Goal: Task Accomplishment & Management: Manage account settings

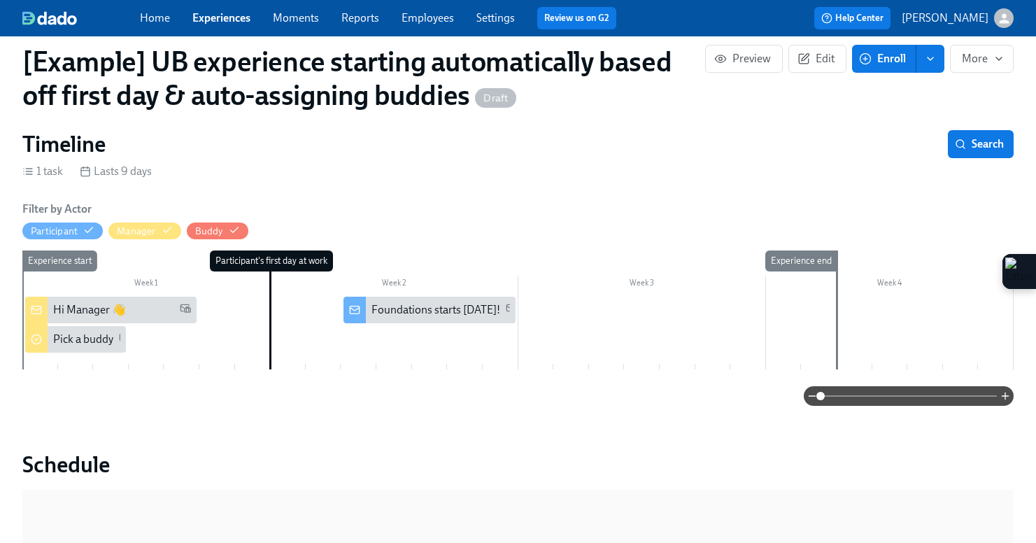
scroll to position [148, 0]
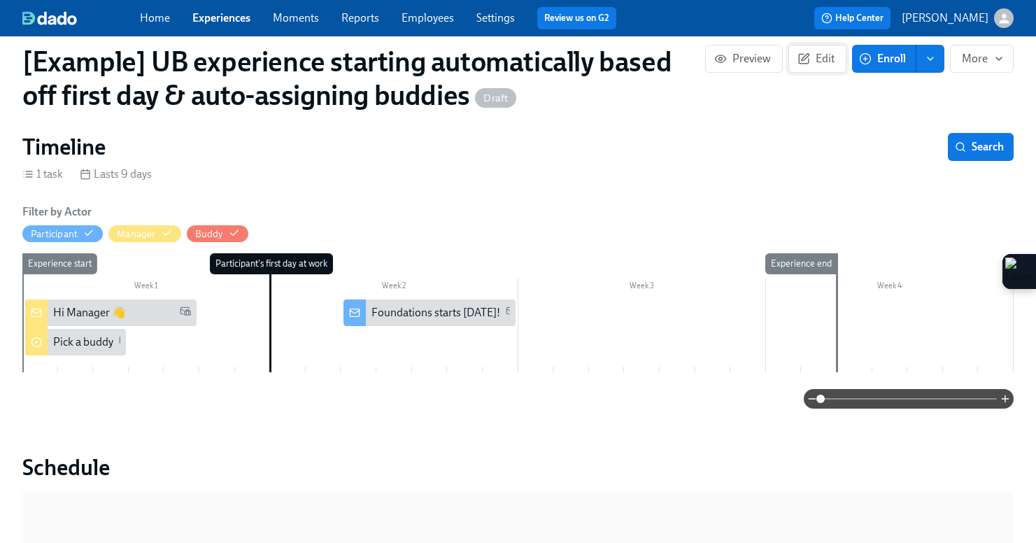
click at [820, 62] on span "Edit" at bounding box center [817, 59] width 34 height 14
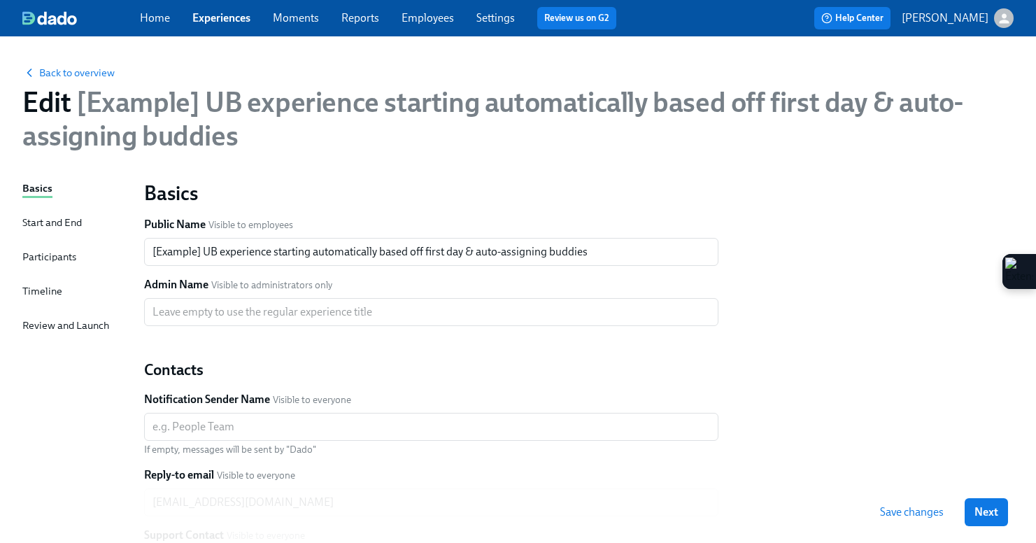
click at [50, 225] on div "Start and End" at bounding box center [51, 222] width 59 height 15
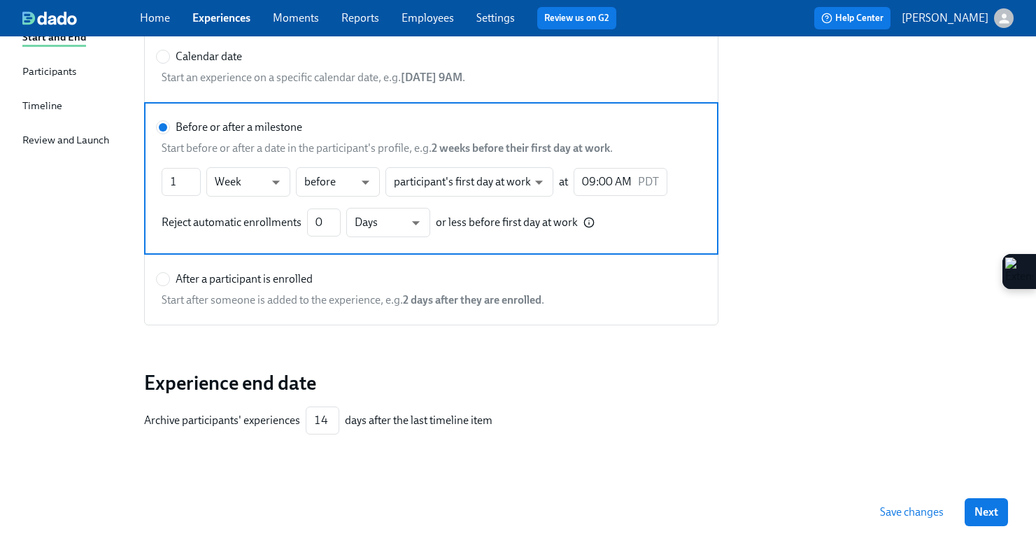
scroll to position [83, 0]
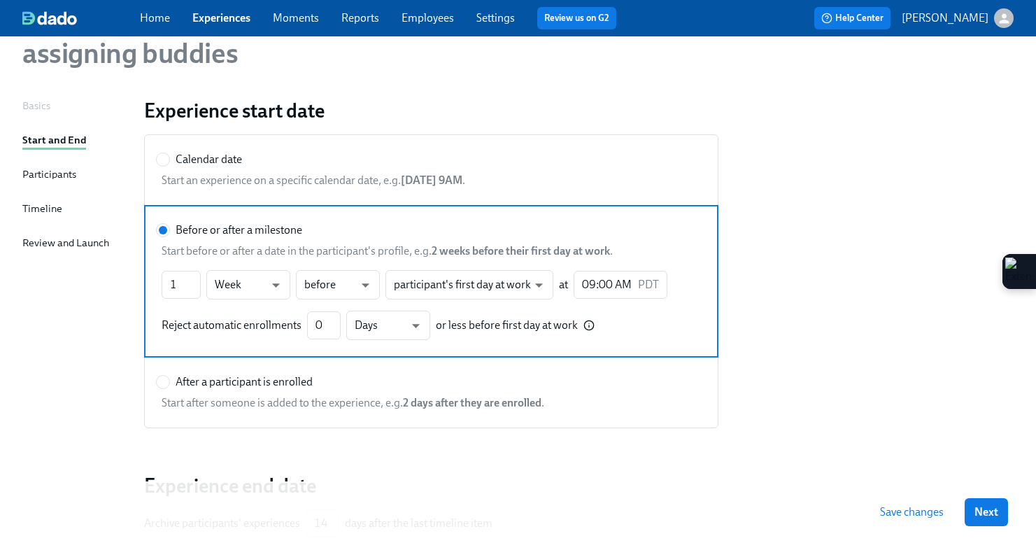
click at [48, 211] on div "Timeline" at bounding box center [42, 208] width 40 height 15
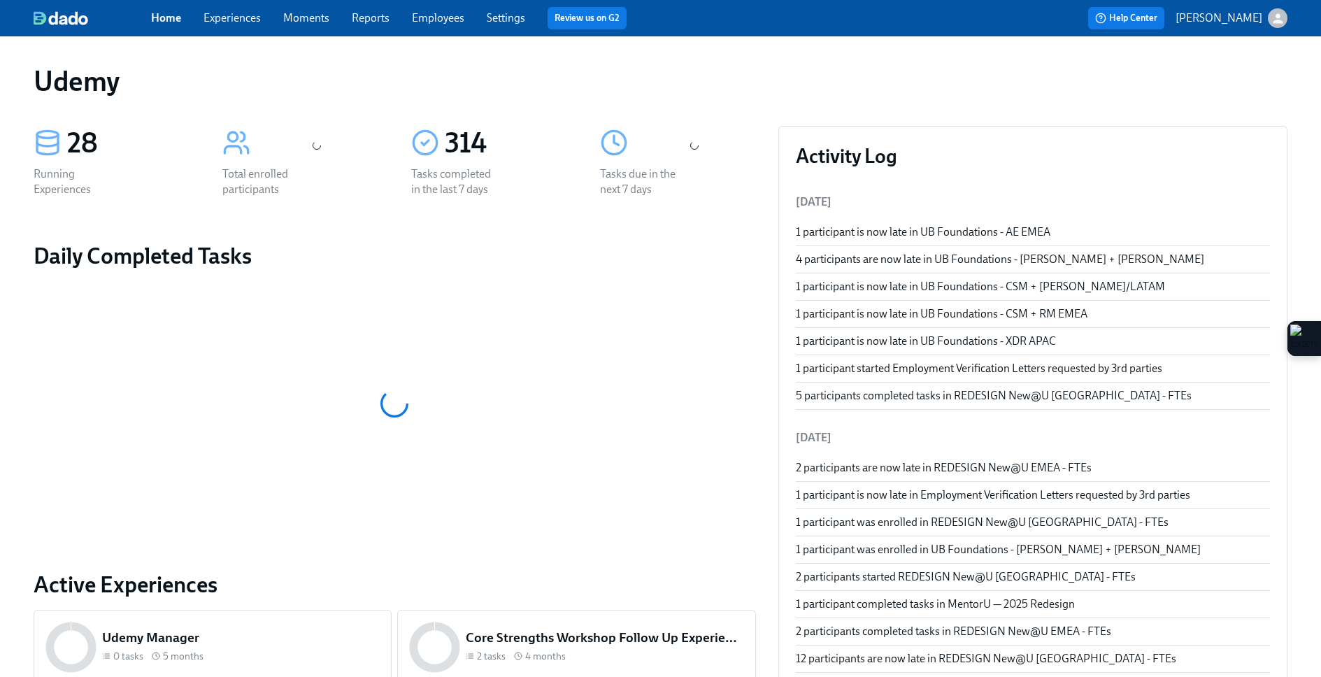
click at [241, 24] on link "Experiences" at bounding box center [232, 17] width 57 height 13
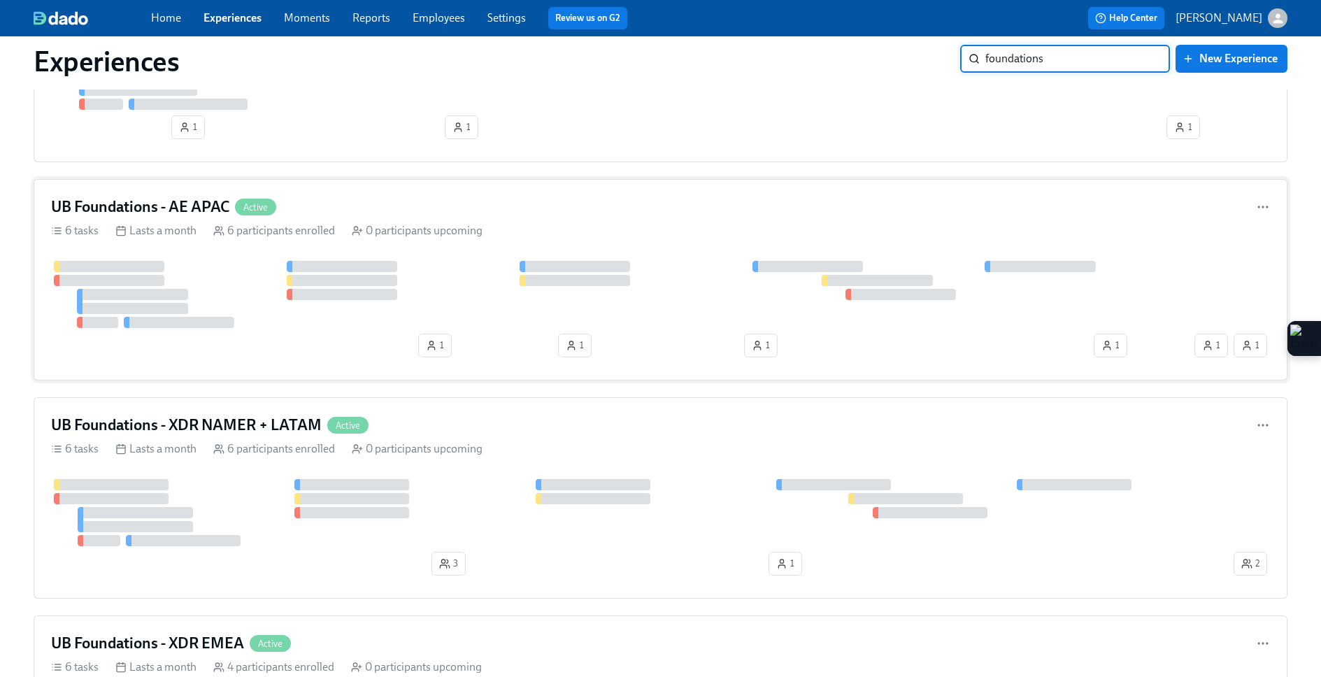
scroll to position [384, 0]
type input "foundations"
click at [500, 413] on div "UB Foundations - XDR NAMER + LATAM Active 6 tasks Lasts a month 6 participants …" at bounding box center [661, 497] width 1254 height 201
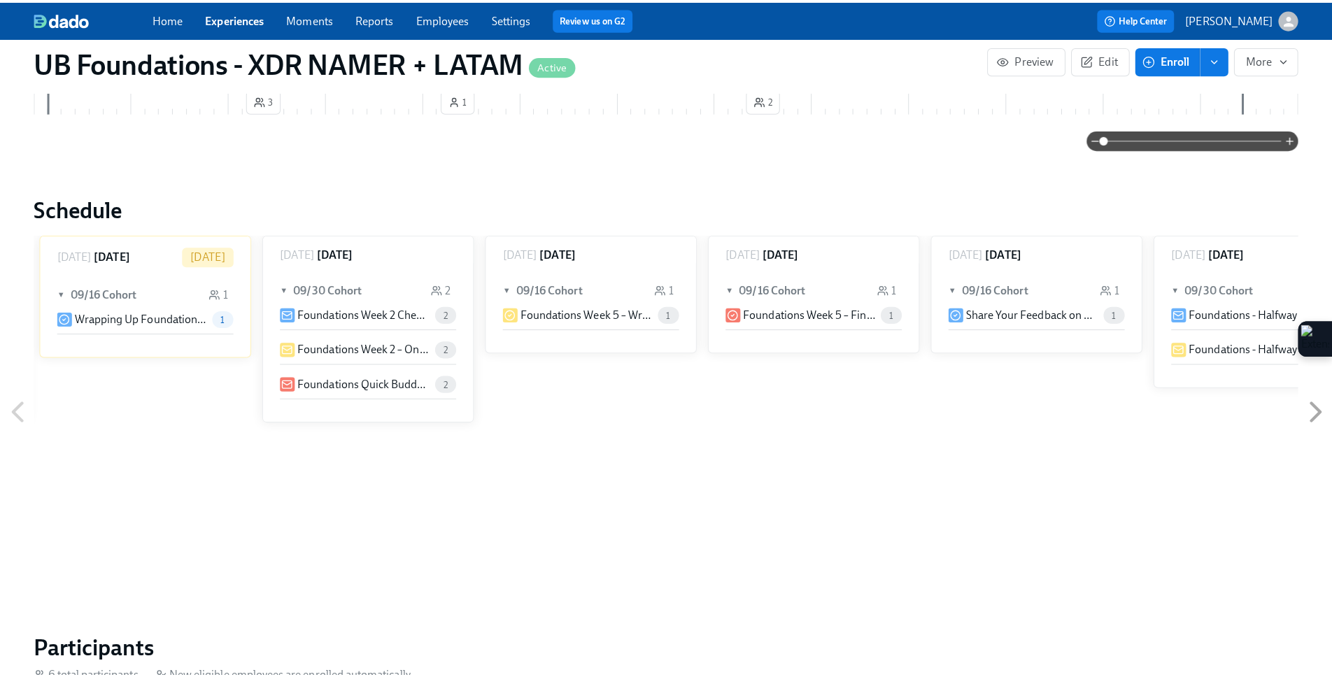
scroll to position [242, 0]
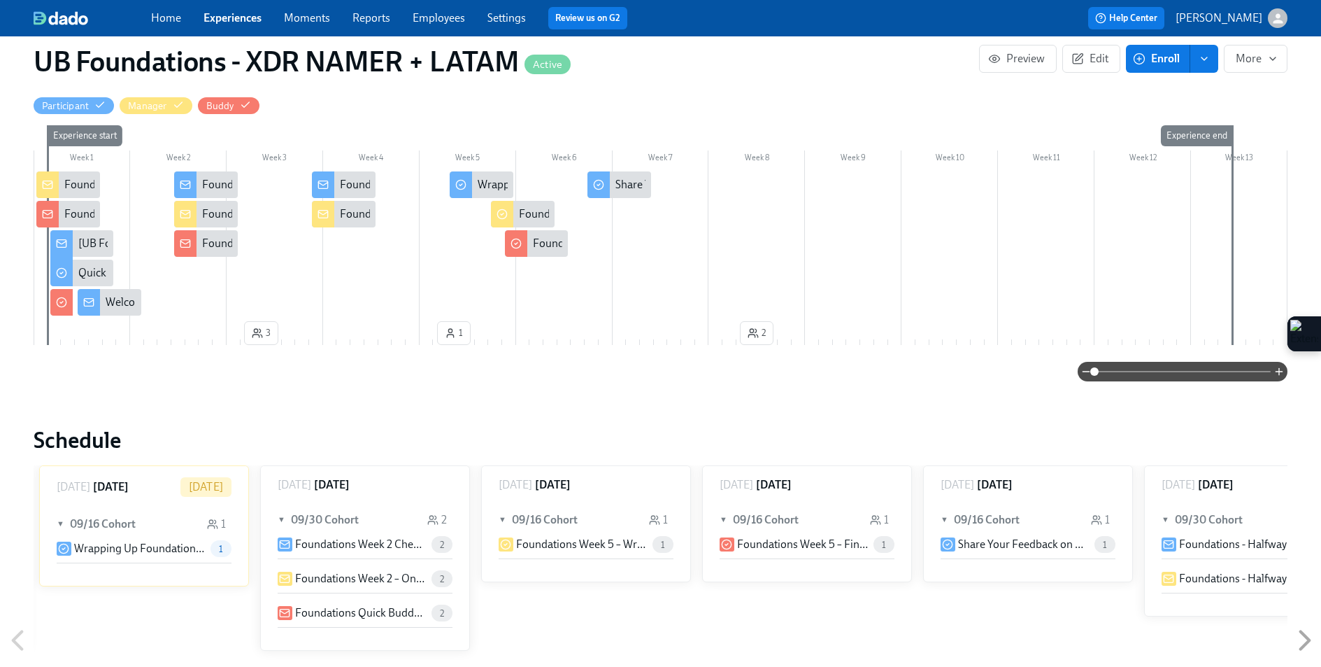
click at [1158, 68] on button "Enroll" at bounding box center [1158, 59] width 64 height 28
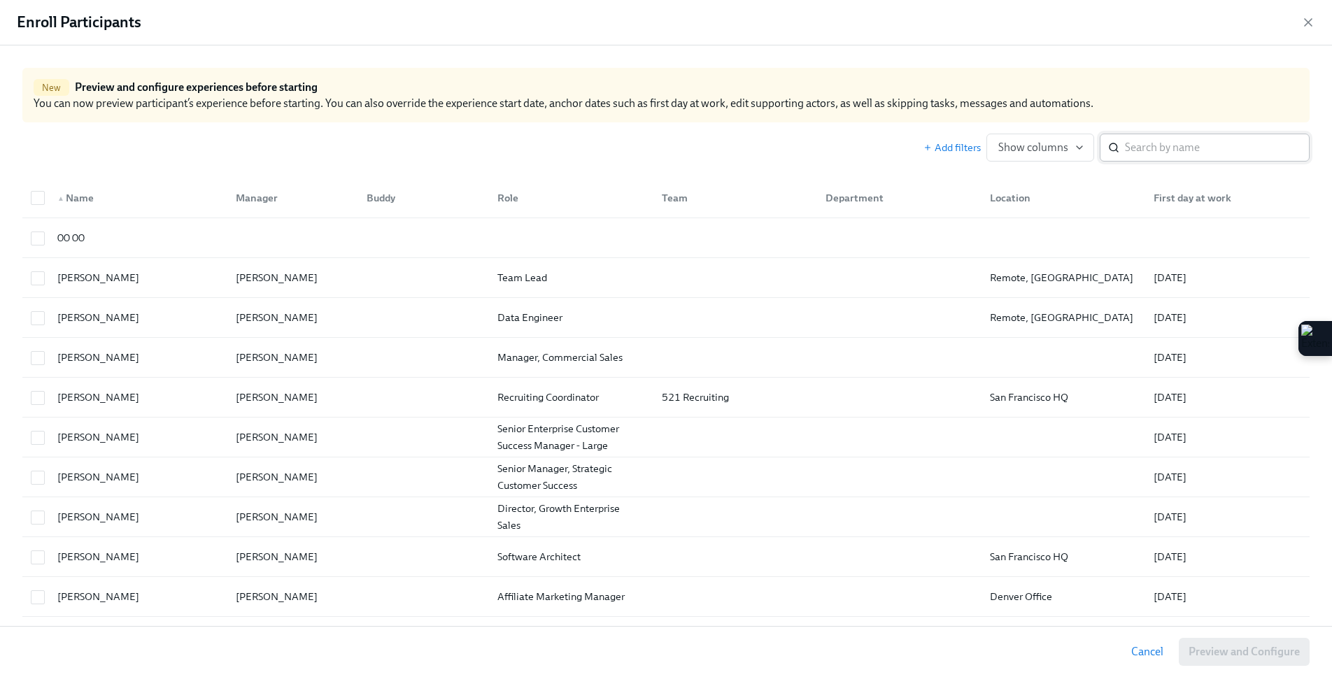
click at [1153, 155] on input "search" at bounding box center [1217, 148] width 185 height 28
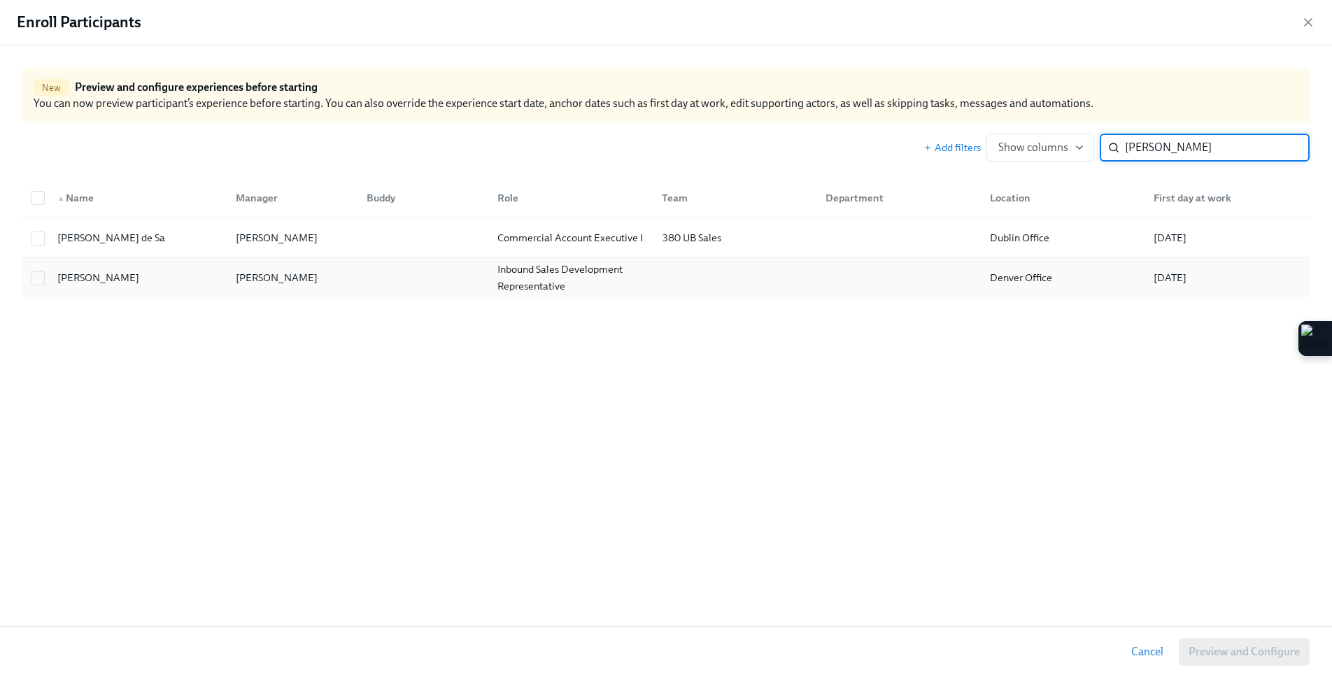
type input "lucas"
click at [541, 283] on div "Inbound Sales Development Representative" at bounding box center [571, 278] width 159 height 34
checkbox input "true"
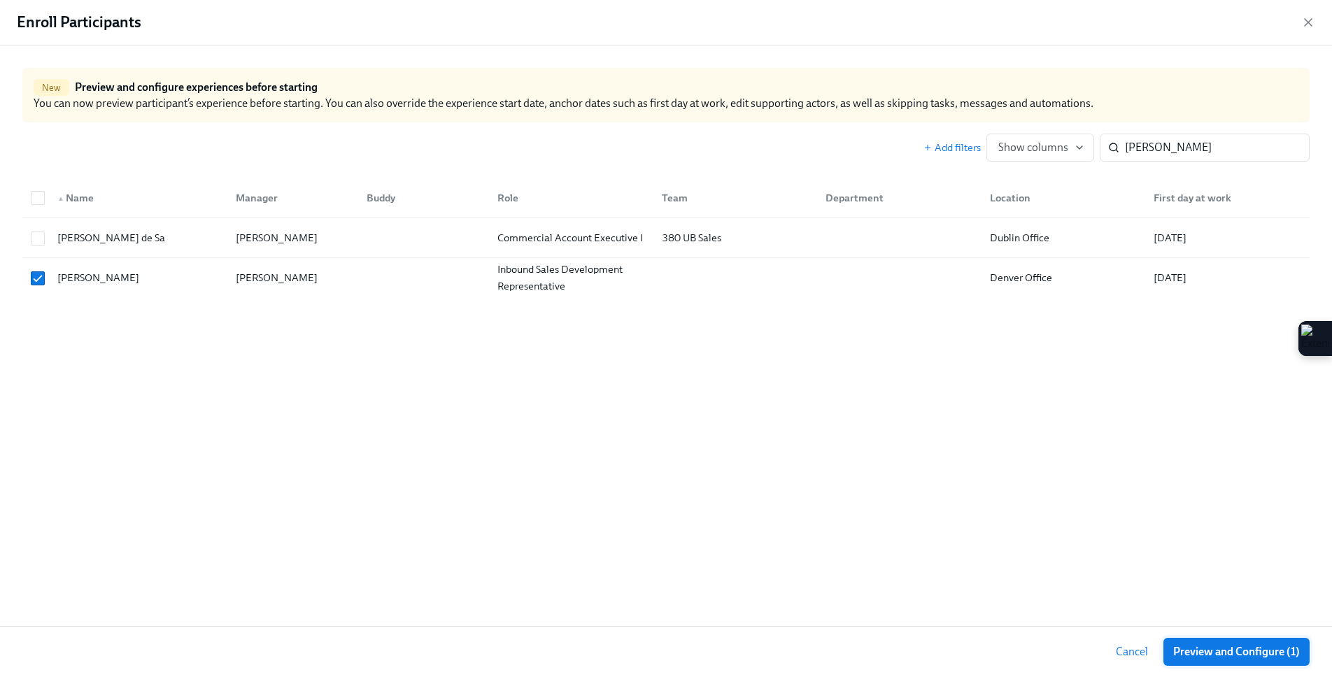
click at [1222, 663] on button "Preview and Configure (1)" at bounding box center [1236, 652] width 146 height 28
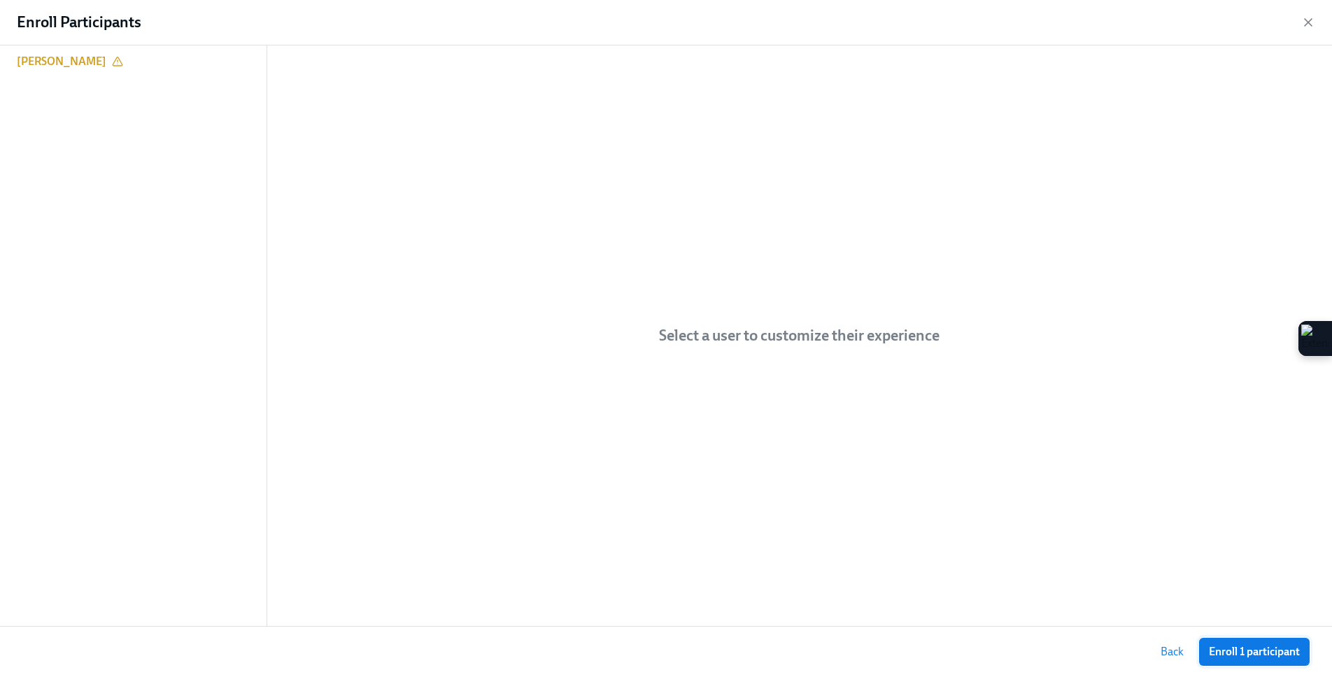
click at [1217, 646] on span "Enroll 1 participant" at bounding box center [1254, 652] width 91 height 14
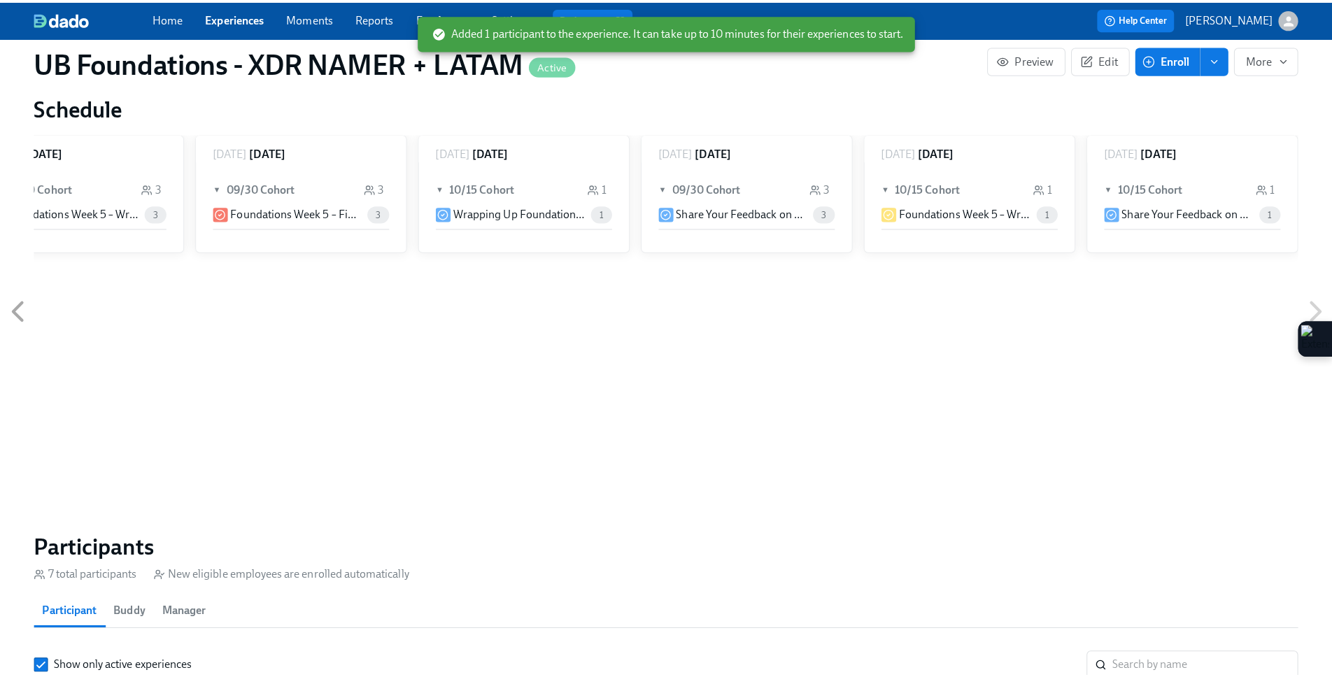
scroll to position [943, 0]
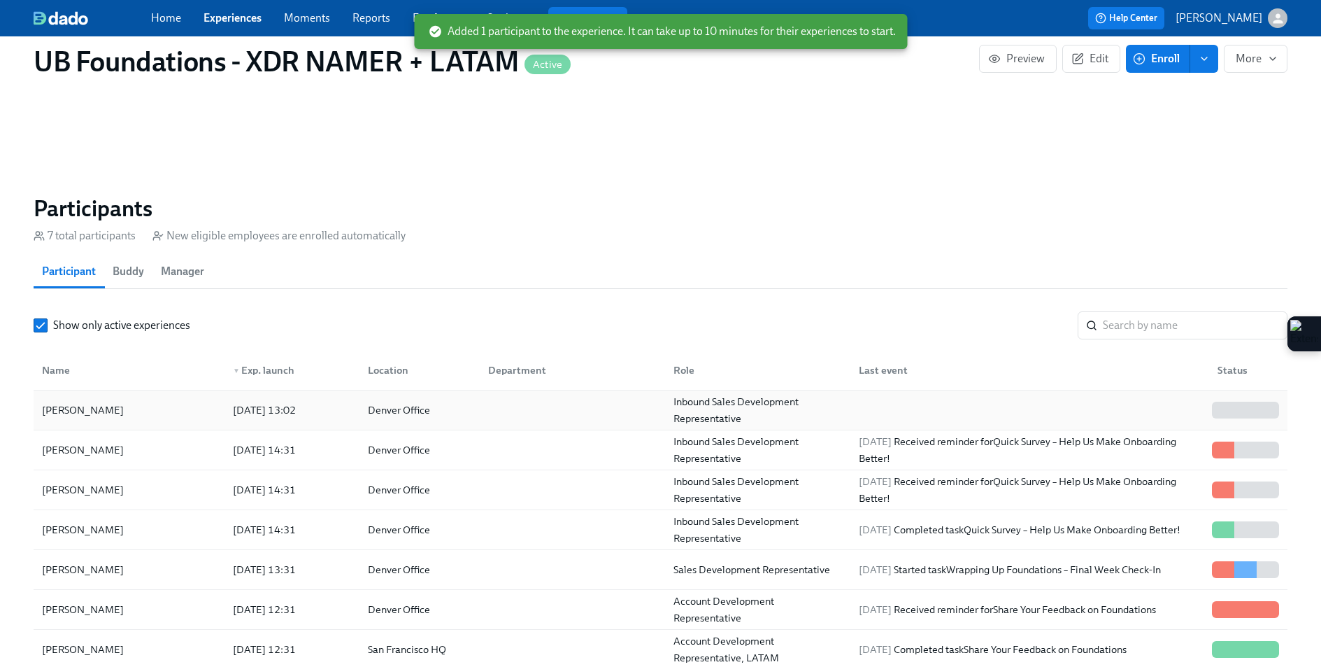
click at [148, 402] on div "[PERSON_NAME]" at bounding box center [128, 410] width 185 height 28
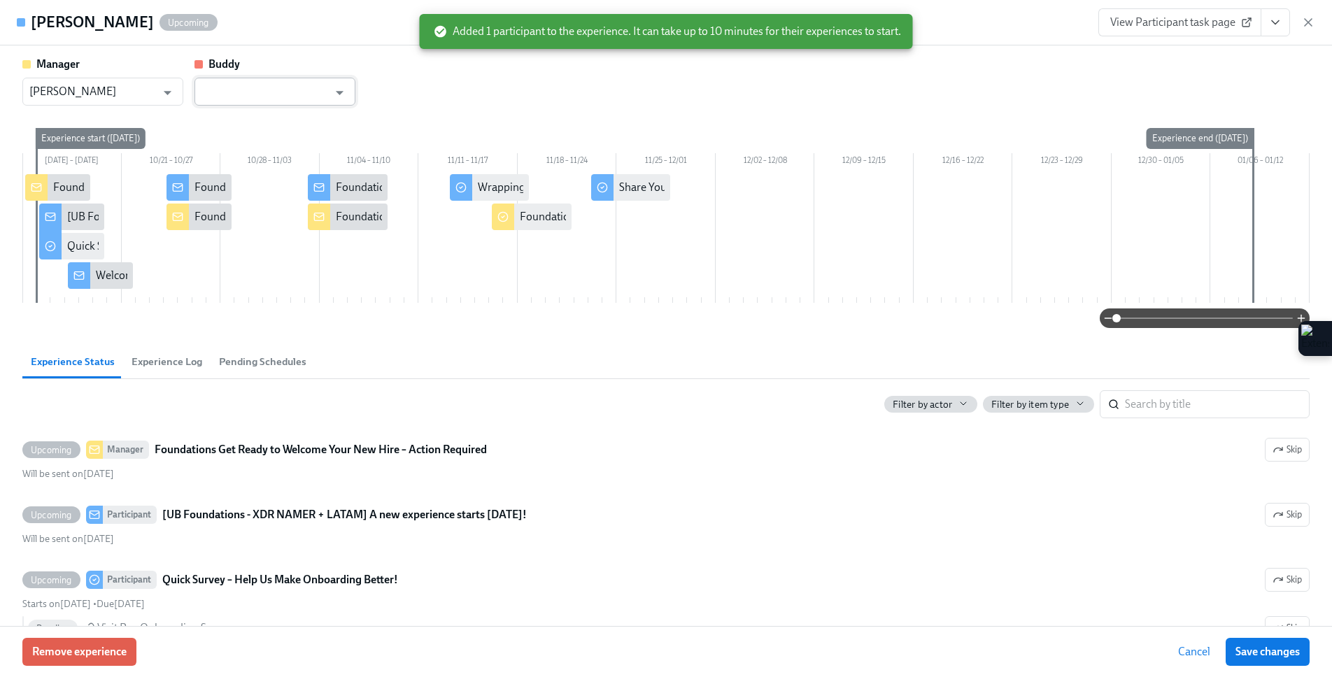
click at [259, 78] on input "text" at bounding box center [264, 92] width 127 height 28
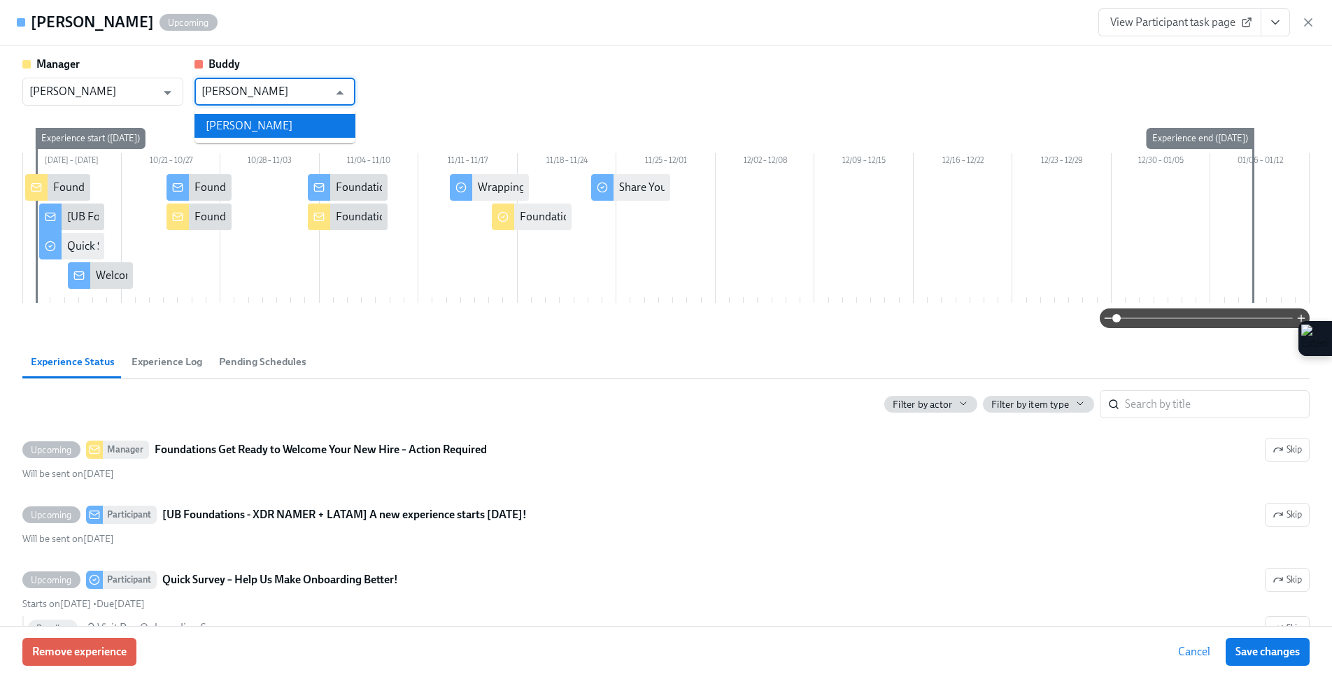
click at [259, 123] on li "[PERSON_NAME]" at bounding box center [274, 126] width 161 height 24
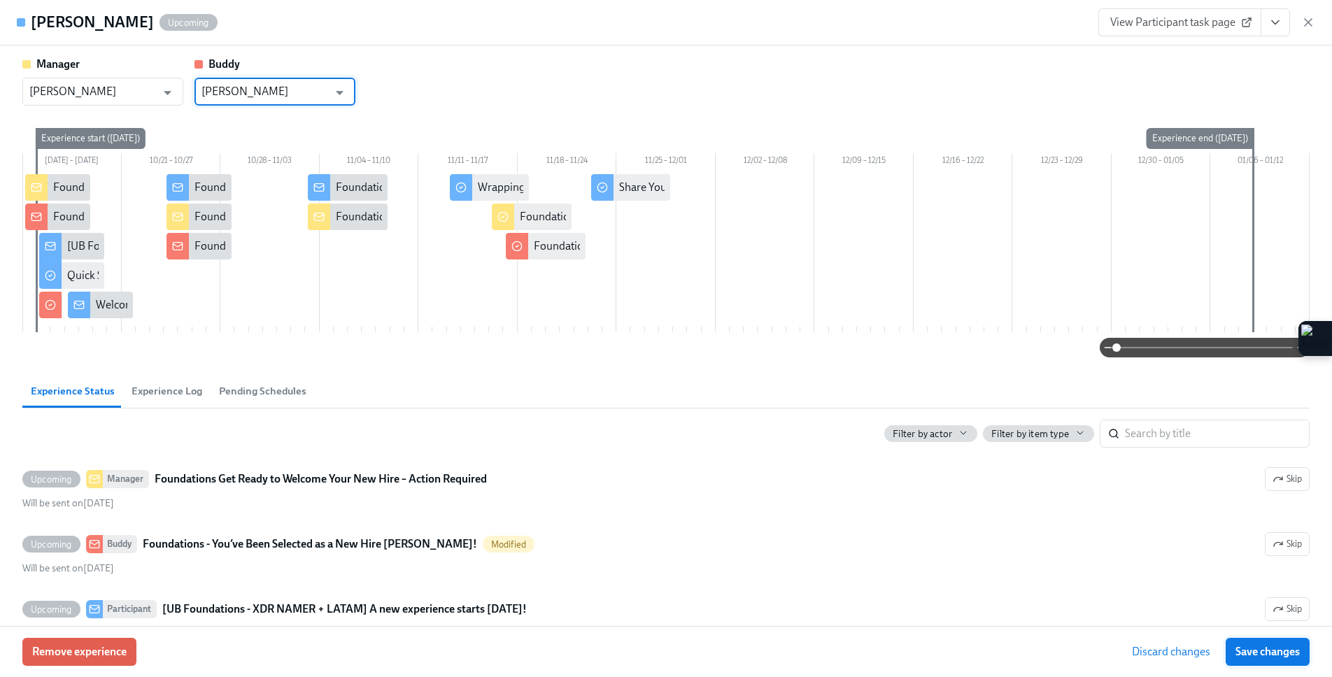
type input "[PERSON_NAME]"
click at [1277, 654] on span "Save changes" at bounding box center [1267, 652] width 64 height 14
type input "[PERSON_NAME]"
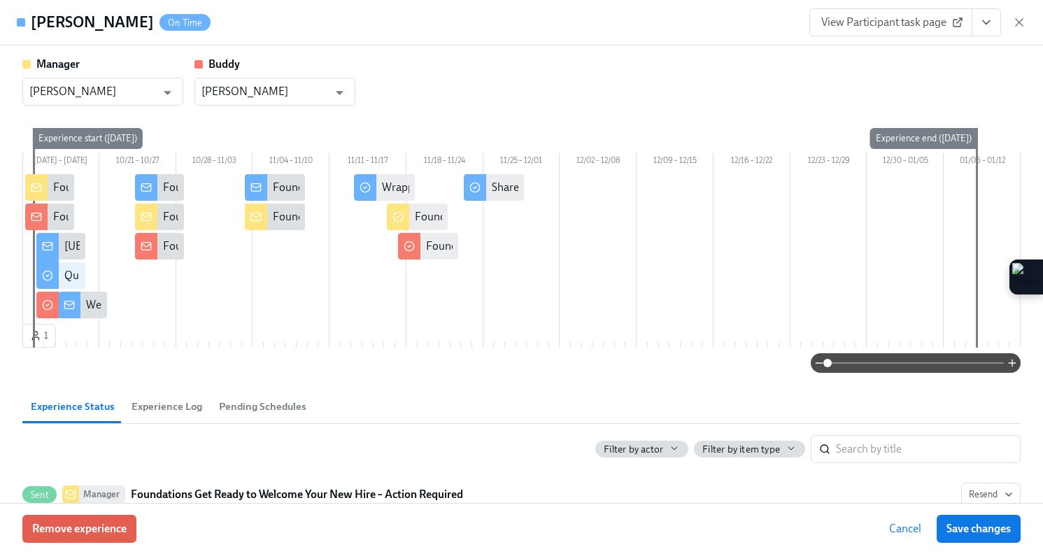
scroll to position [0, 6460]
click at [948, 521] on button "Save changes" at bounding box center [978, 529] width 84 height 28
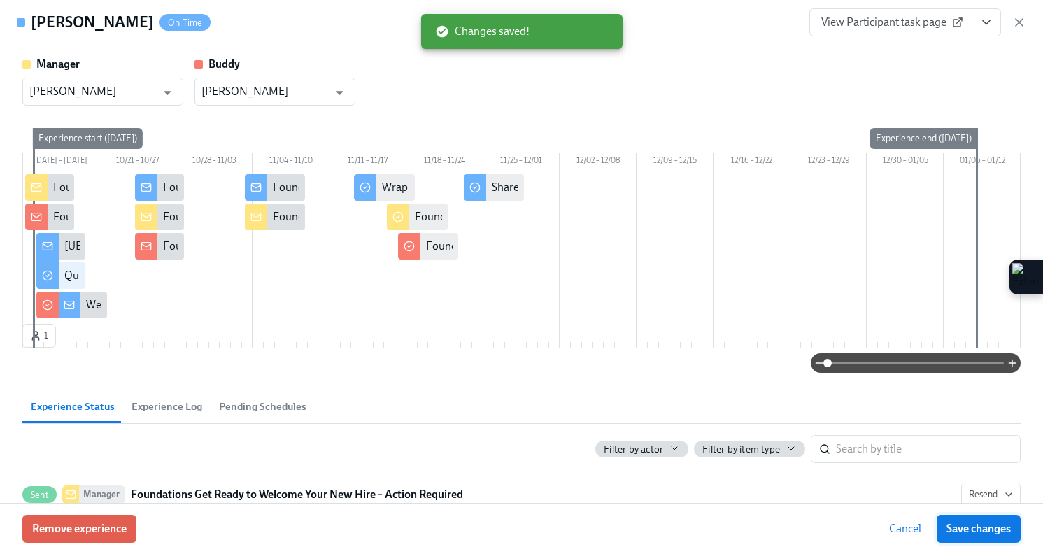
click at [948, 521] on button "Save changes" at bounding box center [978, 529] width 84 height 28
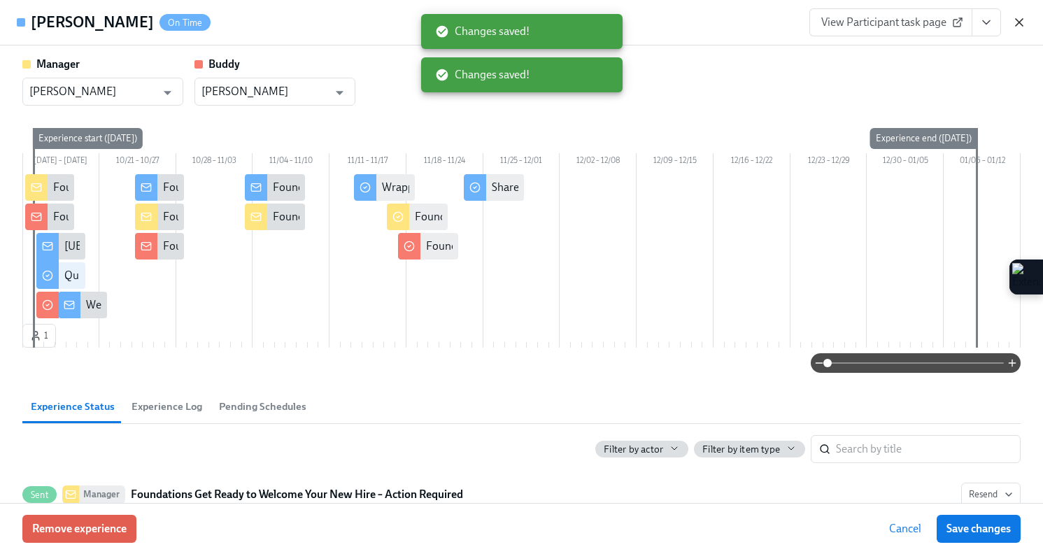
click at [1019, 22] on icon "button" at bounding box center [1019, 22] width 7 height 7
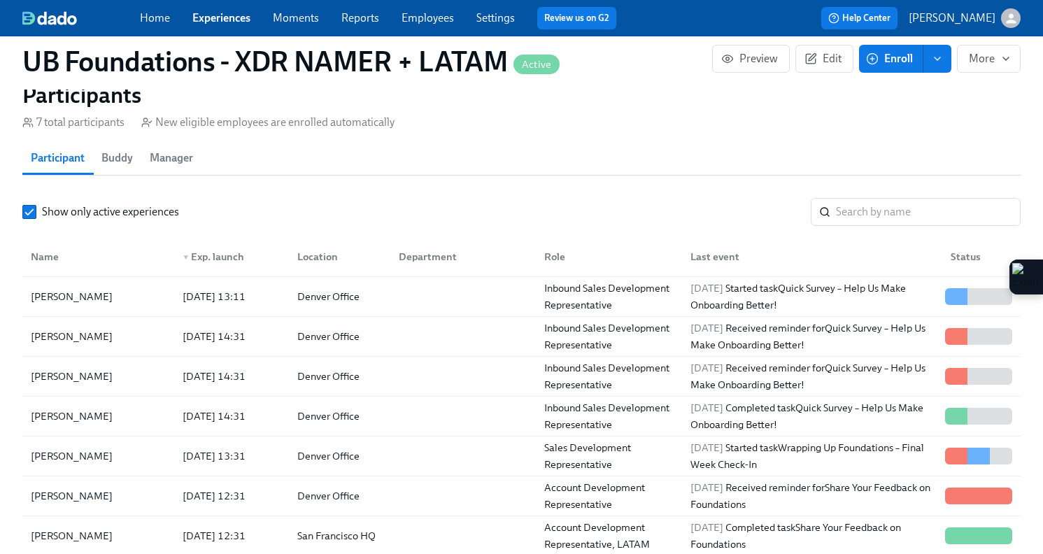
scroll to position [976, 0]
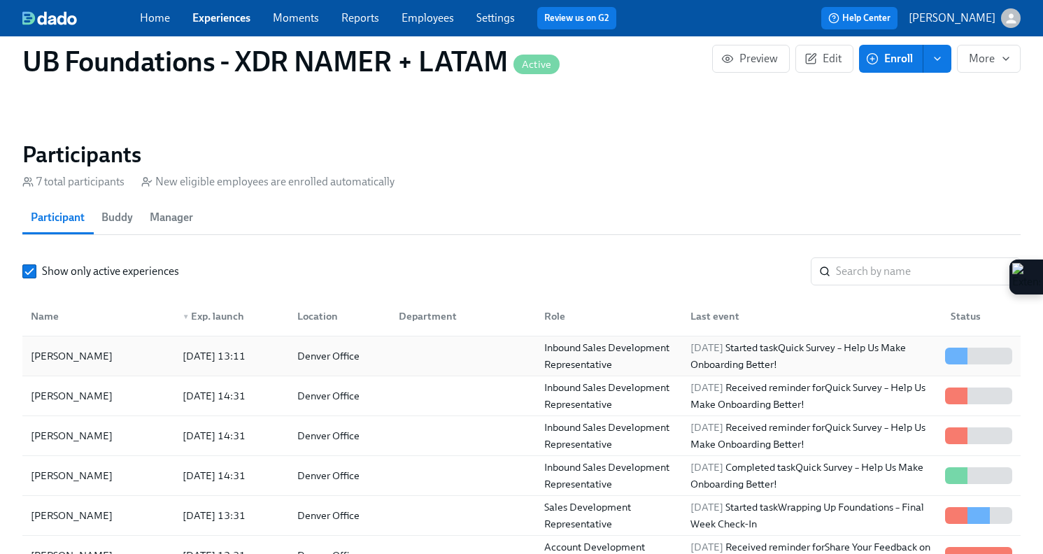
click at [585, 339] on div "Inbound Sales Development Representative" at bounding box center [609, 356] width 141 height 34
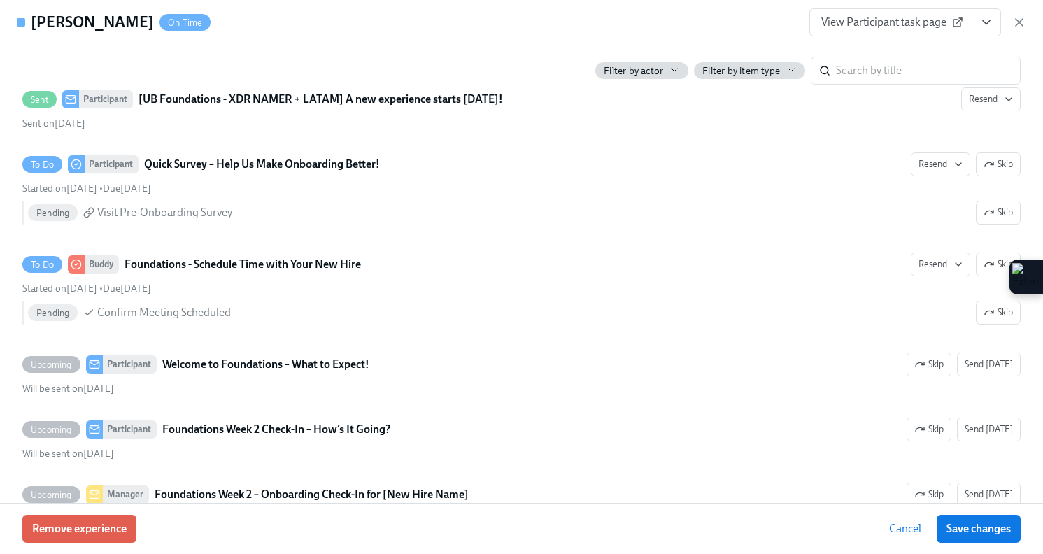
scroll to position [529, 0]
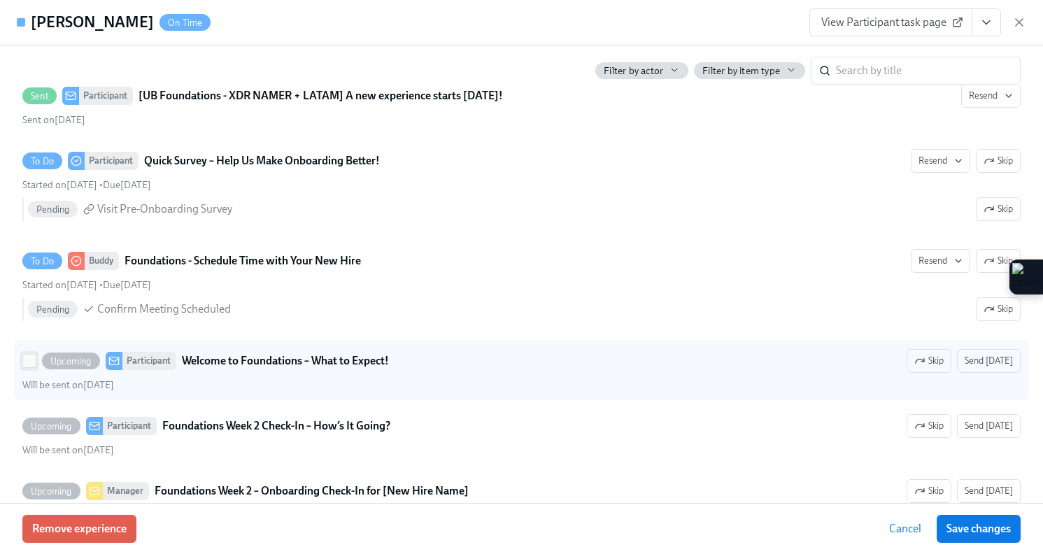
click at [30, 359] on input "Upcoming Participant Welcome to Foundations – What to Expect! Skip Send today W…" at bounding box center [29, 361] width 13 height 13
checkbox input "true"
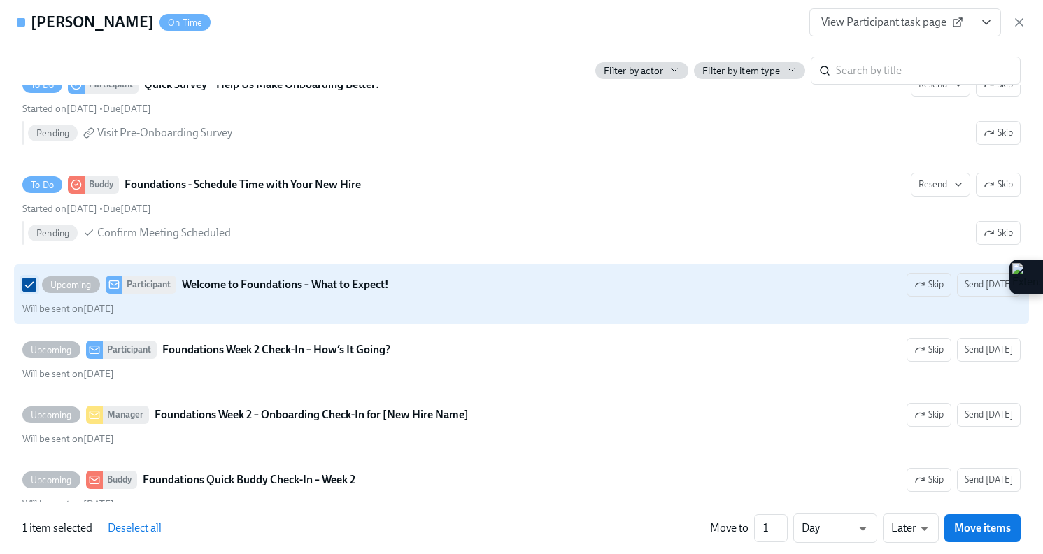
scroll to position [608, 0]
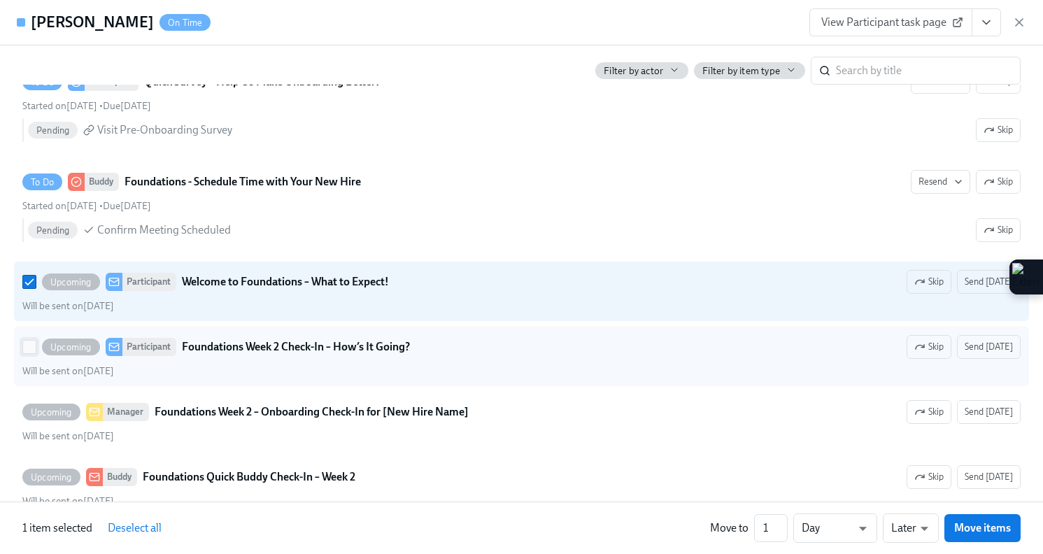
click at [25, 346] on input "Upcoming Participant Foundations Week 2 Check-In – How’s It Going? Skip Send to…" at bounding box center [29, 347] width 13 height 13
checkbox input "true"
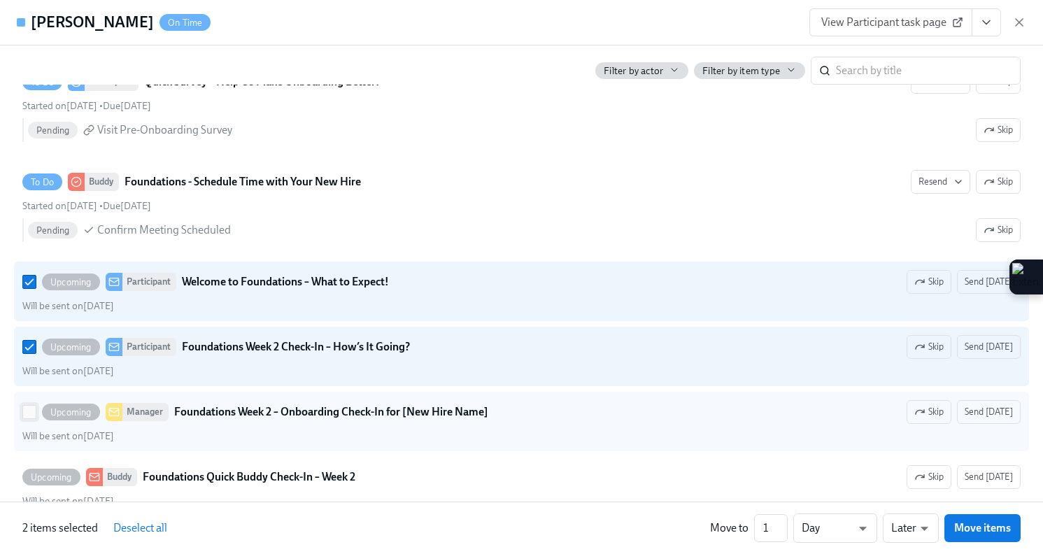
click at [23, 415] on input "Upcoming Manager Foundations Week 2 – Onboarding Check-In for [New Hire Name] S…" at bounding box center [29, 412] width 13 height 13
checkbox input "true"
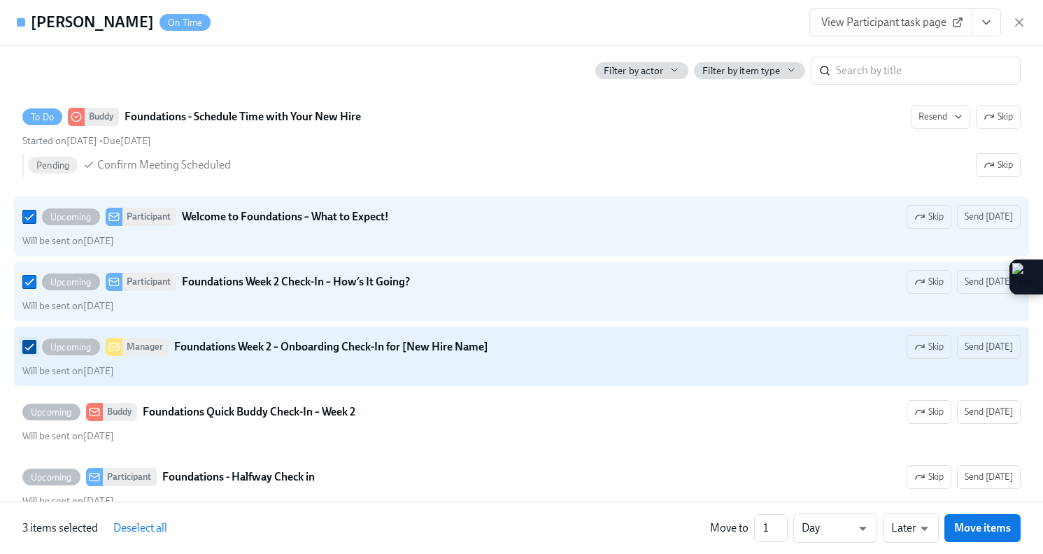
scroll to position [674, 0]
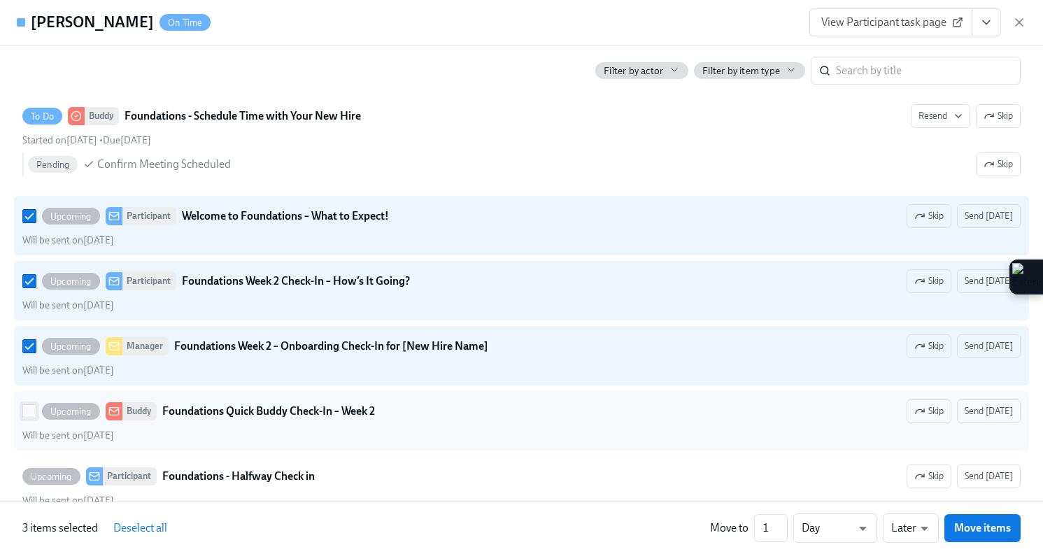
click at [25, 415] on input "Upcoming Buddy Foundations Quick Buddy Check-In – Week 2 Skip Send today Will b…" at bounding box center [29, 411] width 13 height 13
checkbox input "true"
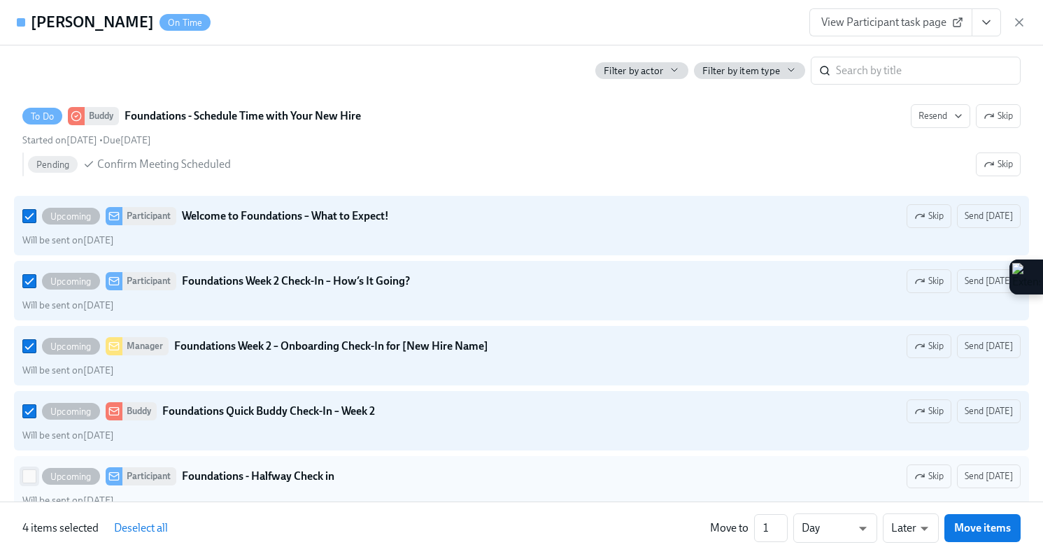
click at [26, 477] on input "Upcoming Participant Foundations - Halfway Check in Skip Send today Will be sen…" at bounding box center [29, 476] width 13 height 13
checkbox input "true"
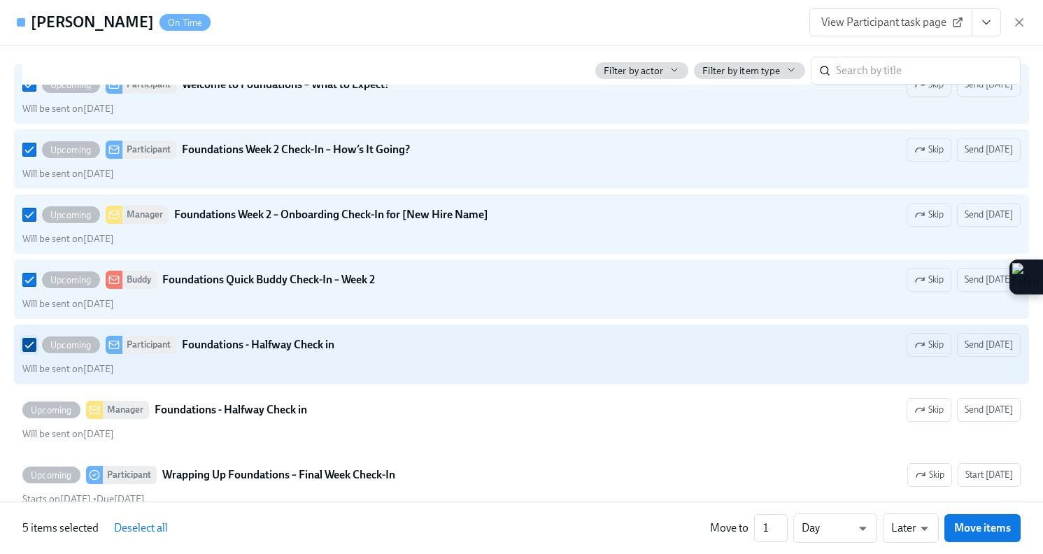
scroll to position [809, 0]
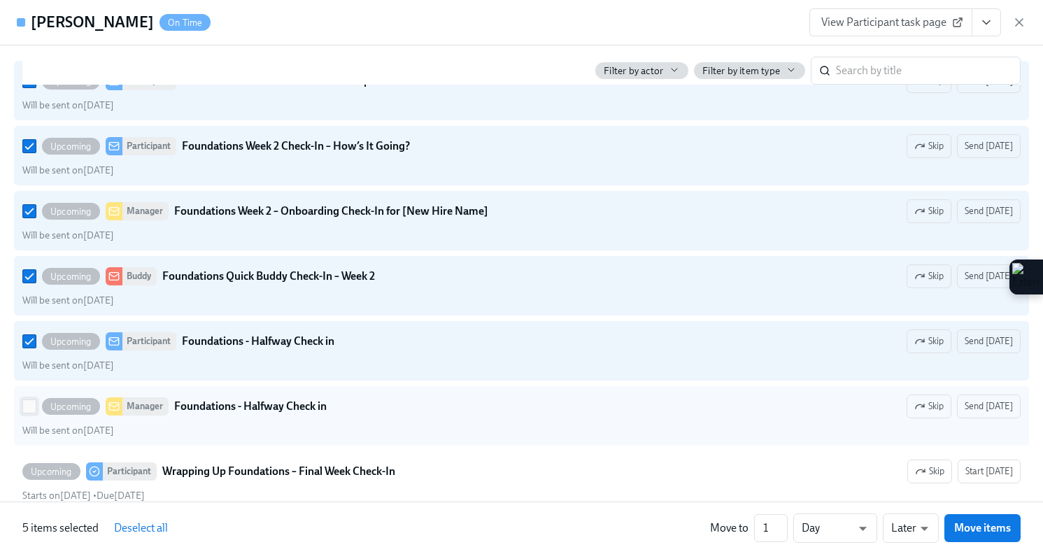
click at [27, 405] on input "Upcoming Manager Foundations - Halfway Check in Skip Send today Will be sent on…" at bounding box center [29, 406] width 13 height 13
checkbox input "true"
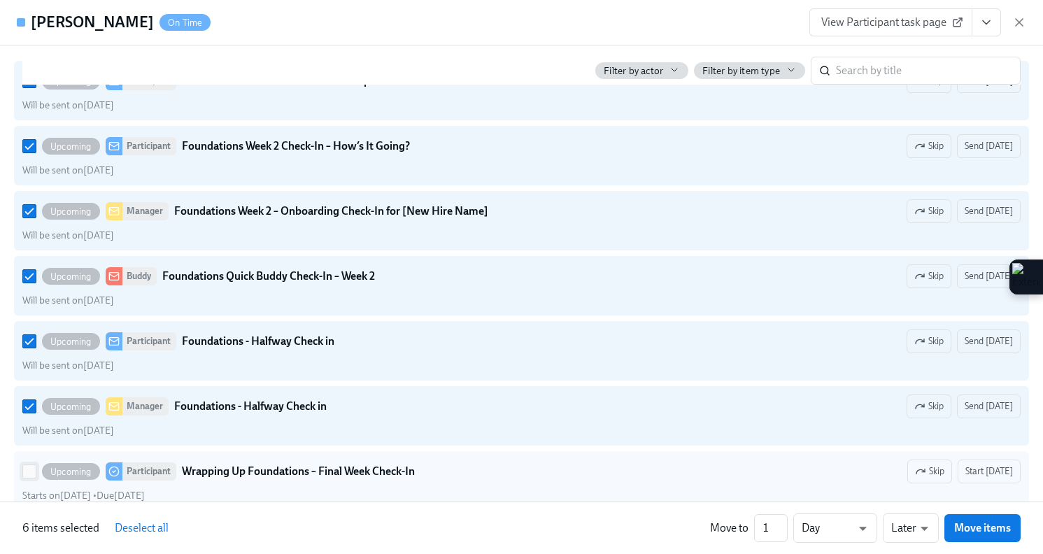
click at [28, 471] on input "Upcoming Participant Wrapping Up Foundations – Final Week Check-In Skip Start t…" at bounding box center [29, 471] width 13 height 13
checkbox input "true"
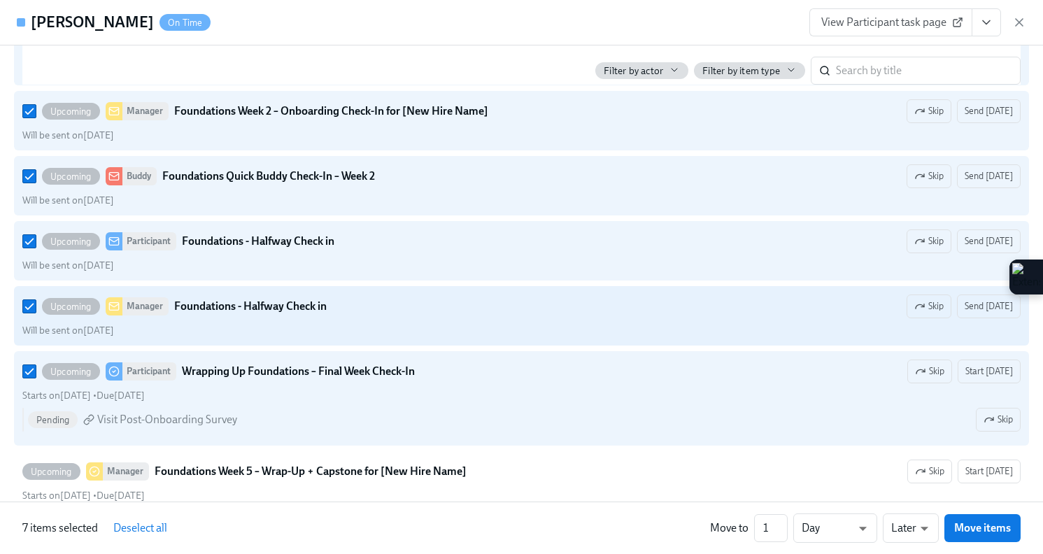
scroll to position [911, 0]
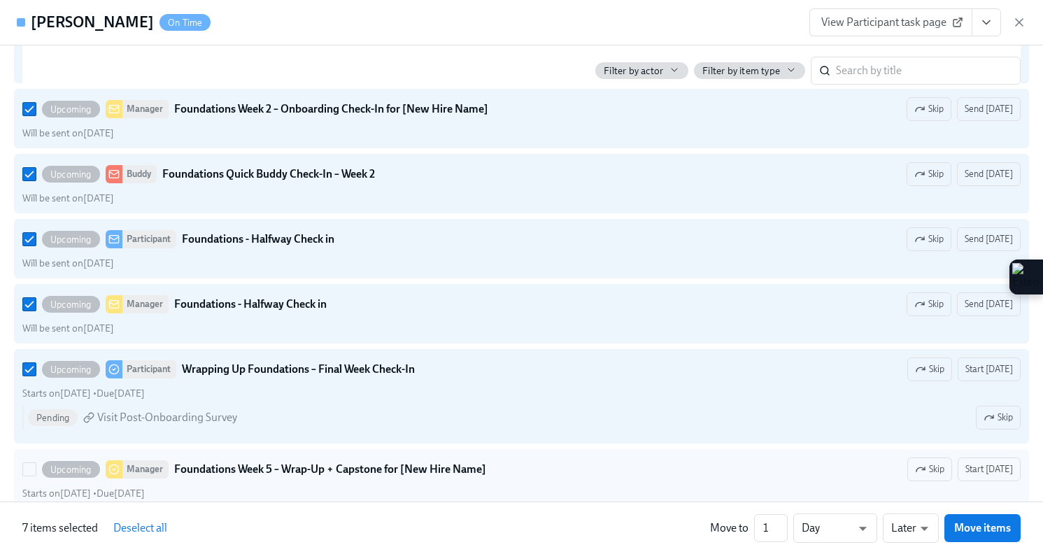
click at [27, 477] on div "Upcoming Manager Foundations Week 5 – Wrap-Up + Capstone for [New Hire Name]" at bounding box center [254, 469] width 464 height 18
click at [27, 476] on input "Upcoming Manager Foundations Week 5 – Wrap-Up + Capstone for [New Hire Name] Sk…" at bounding box center [29, 469] width 13 height 13
checkbox input "true"
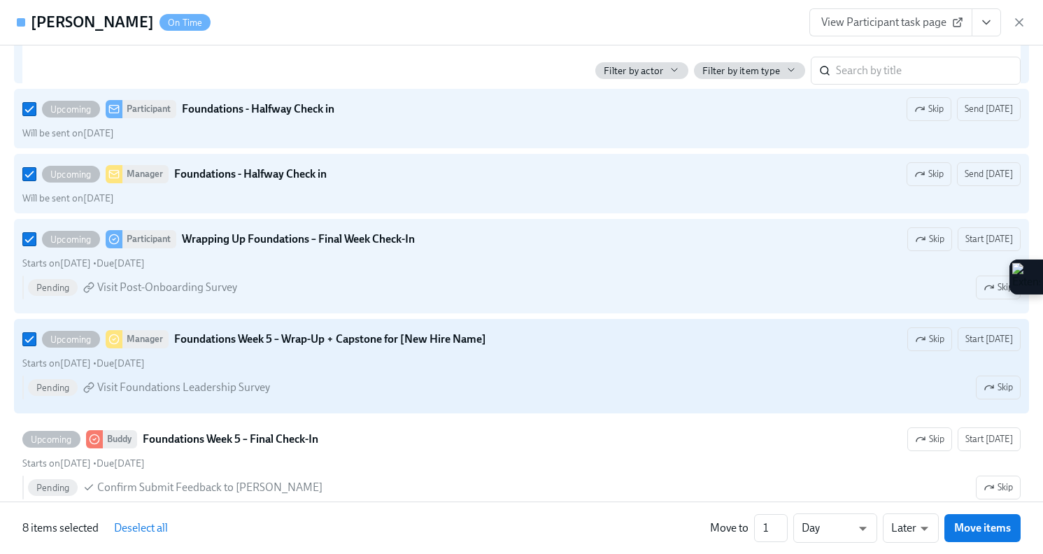
scroll to position [1052, 0]
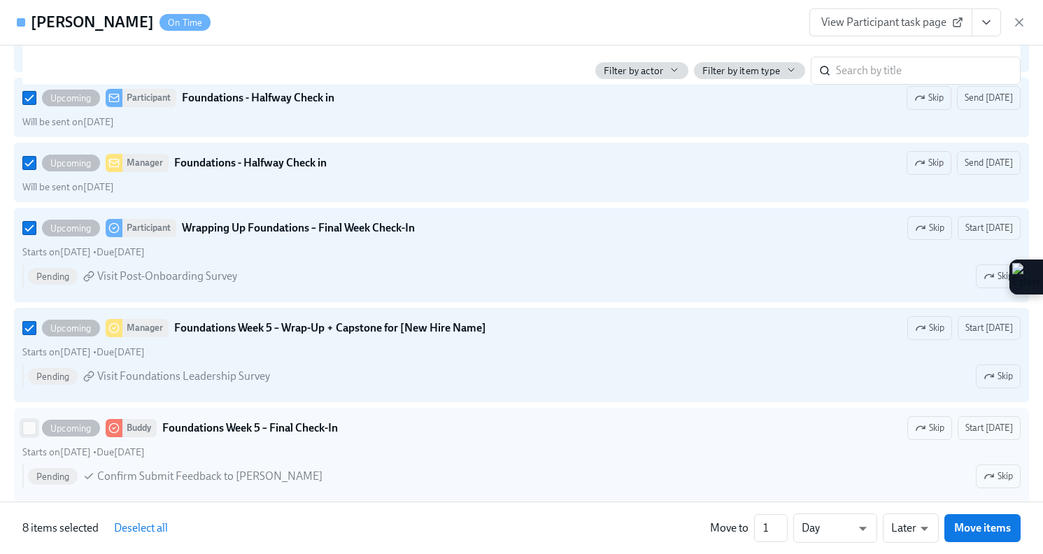
click at [29, 424] on input "Upcoming Buddy Foundations Week 5 – Final Check-In Skip Start today Starts on N…" at bounding box center [29, 428] width 13 height 13
checkbox input "true"
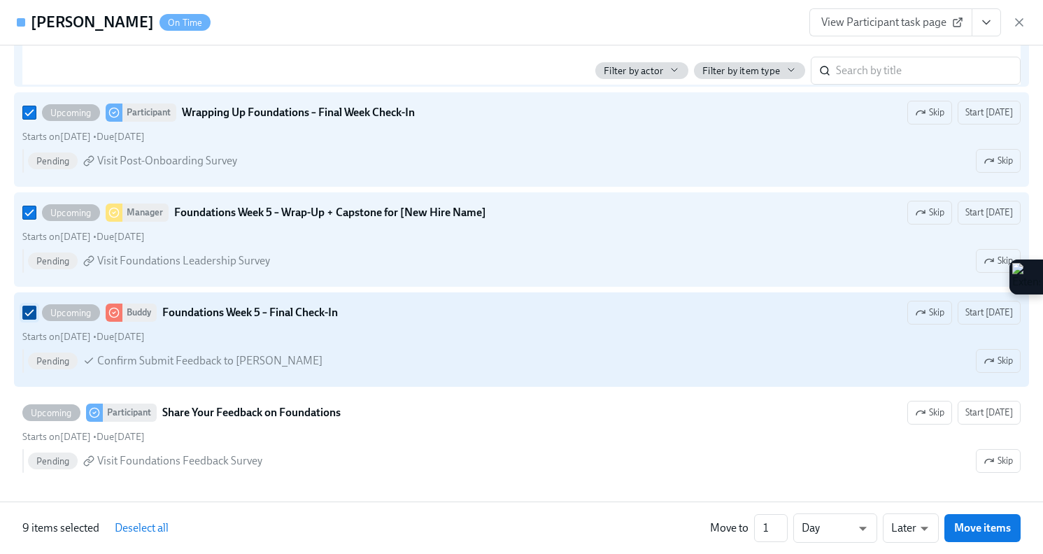
scroll to position [1169, 0]
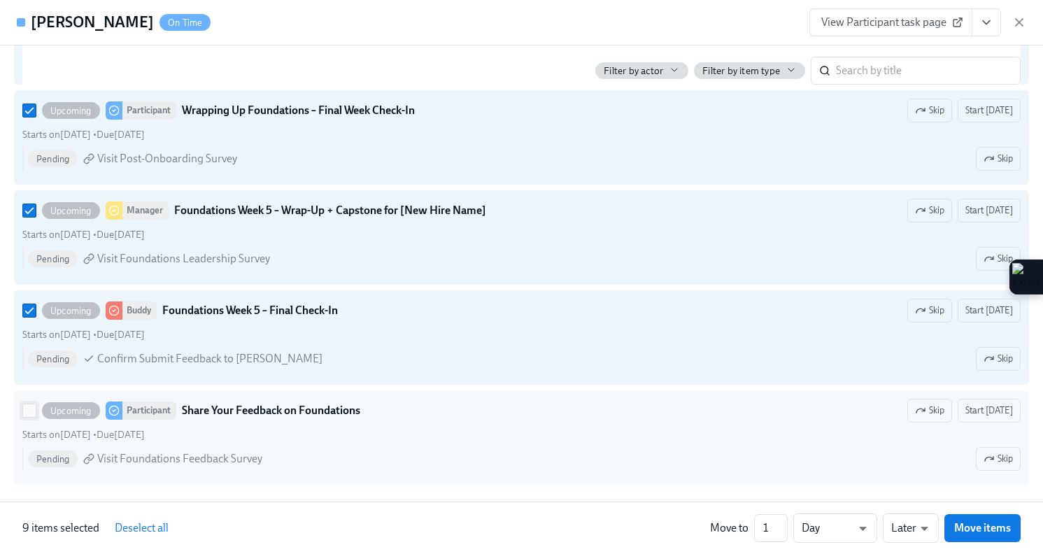
click at [28, 409] on input "Upcoming Participant Share Your Feedback on Foundations Skip Start today Starts…" at bounding box center [29, 410] width 13 height 13
checkbox input "true"
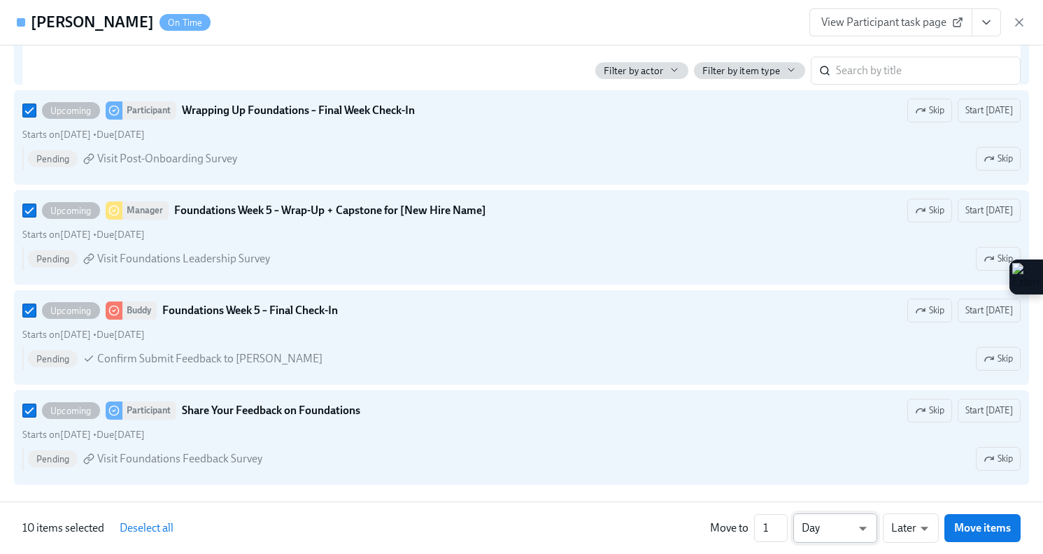
click at [829, 529] on body "Home Experiences Moments Reports Employees Settings Review us on G2 Help Center…" at bounding box center [521, 53] width 1043 height 2058
click at [829, 529] on li "Week" at bounding box center [835, 525] width 84 height 24
type input "w"
click at [971, 533] on span "Move items" at bounding box center [982, 528] width 57 height 14
checkbox input "false"
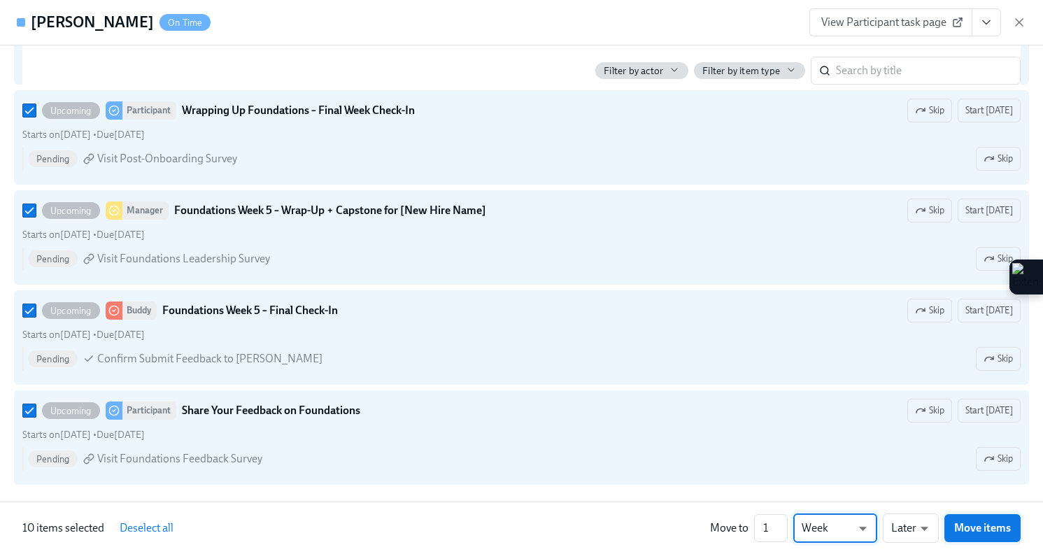
checkbox input "false"
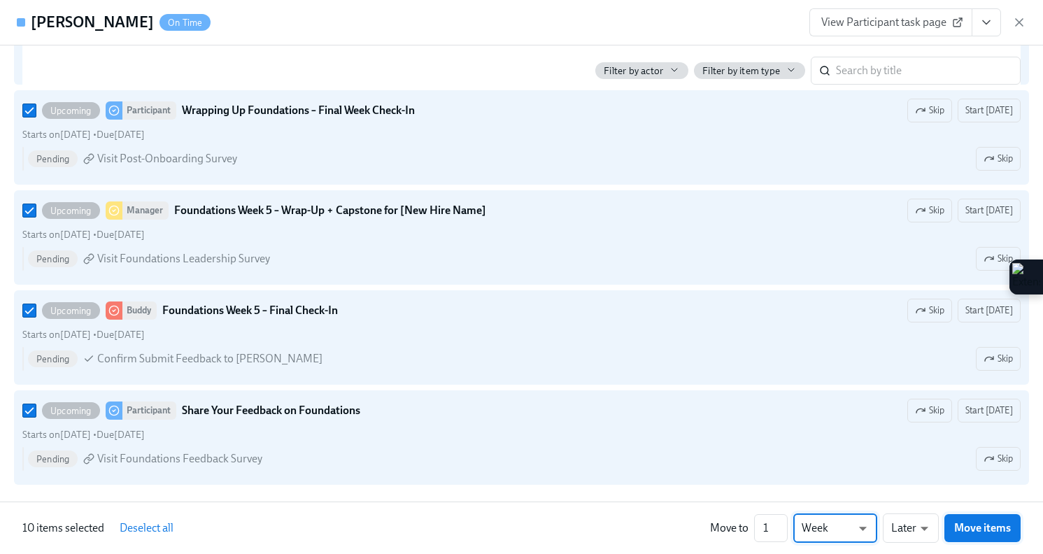
checkbox input "false"
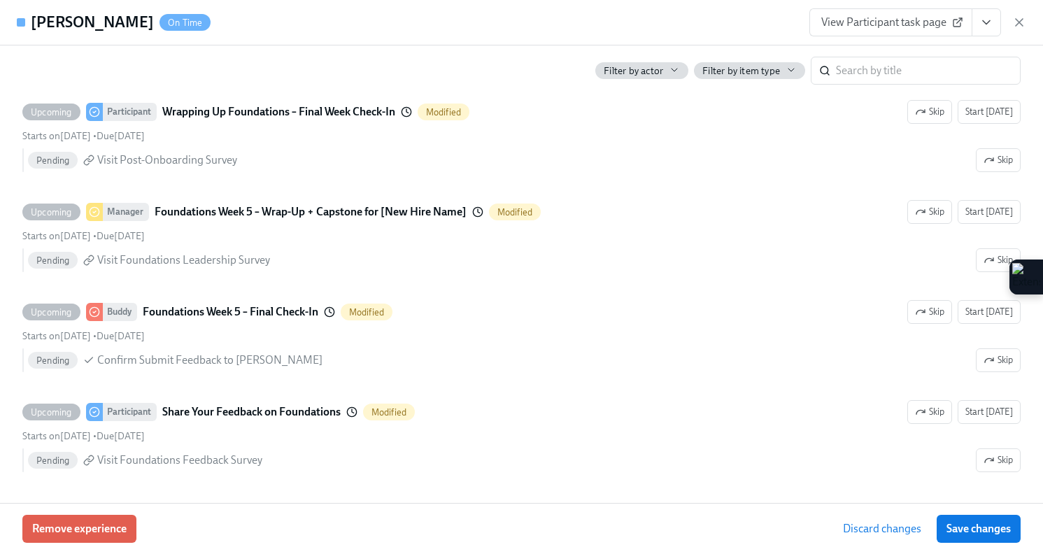
click at [971, 533] on span "Save changes" at bounding box center [978, 529] width 64 height 14
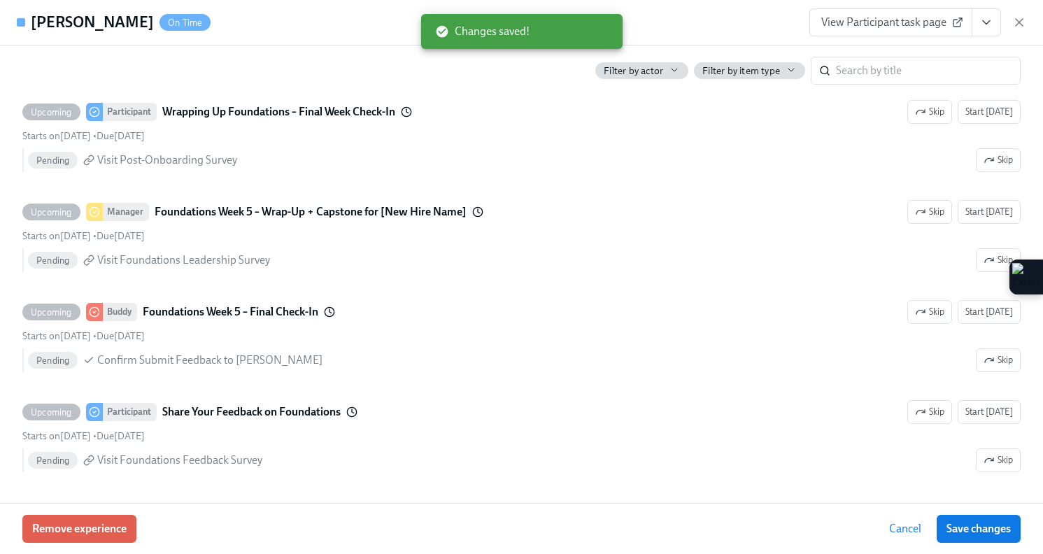
click at [971, 533] on span "Save changes" at bounding box center [978, 529] width 64 height 14
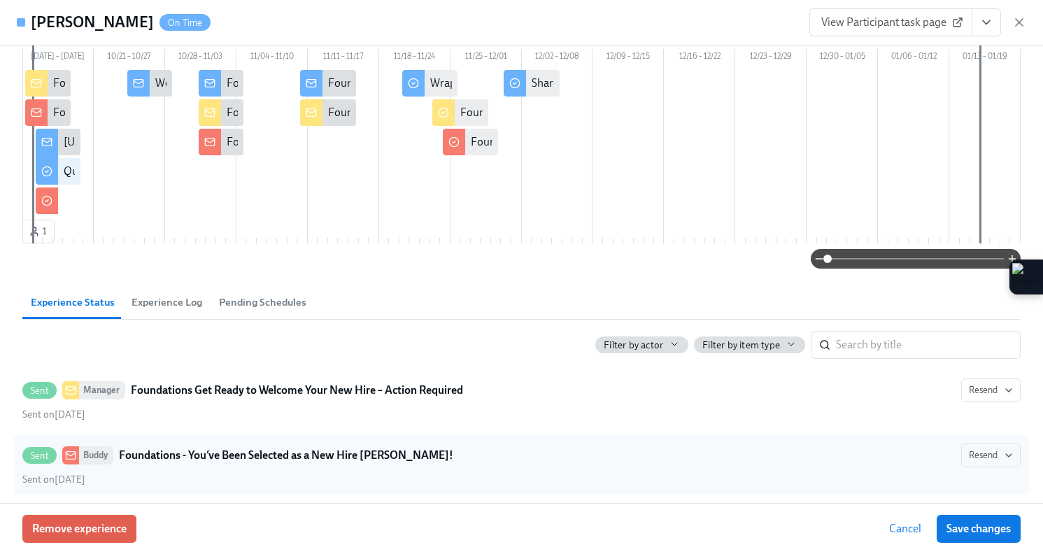
scroll to position [0, 0]
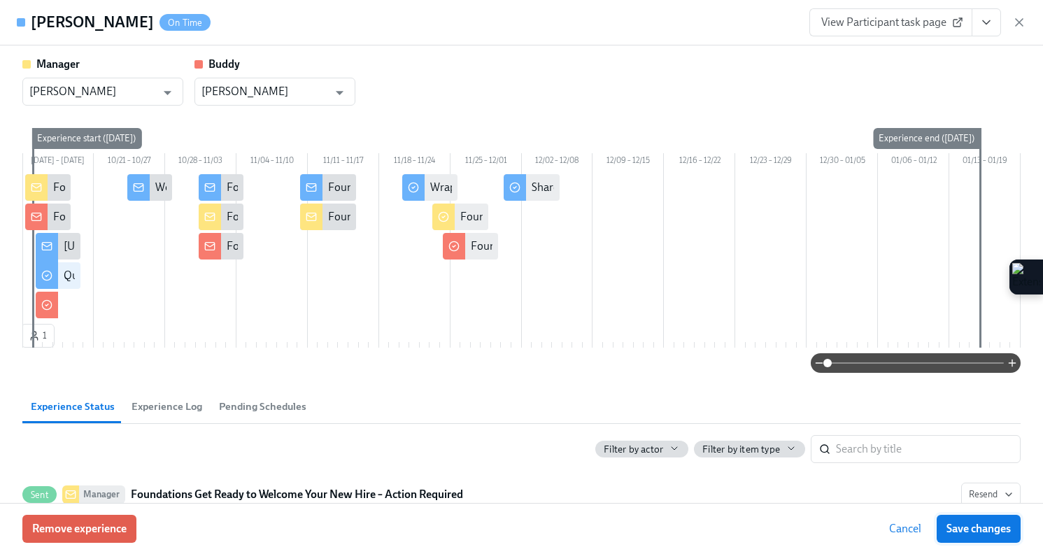
click at [940, 530] on button "Save changes" at bounding box center [978, 529] width 84 height 28
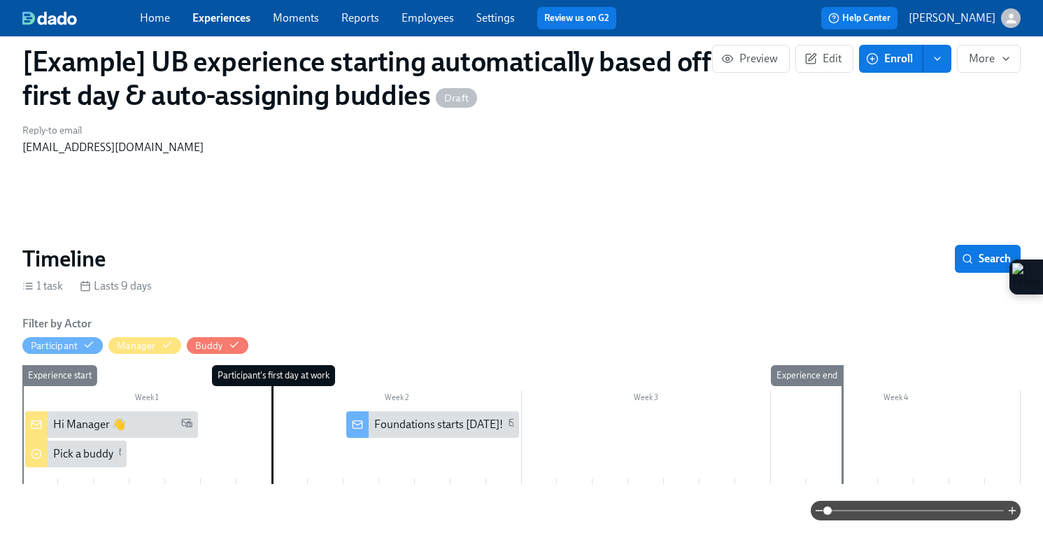
scroll to position [36, 0]
click at [696, 130] on div "Reply-to email kat@dadohr.com" at bounding box center [521, 139] width 1015 height 48
click at [809, 71] on button "Edit" at bounding box center [824, 59] width 58 height 28
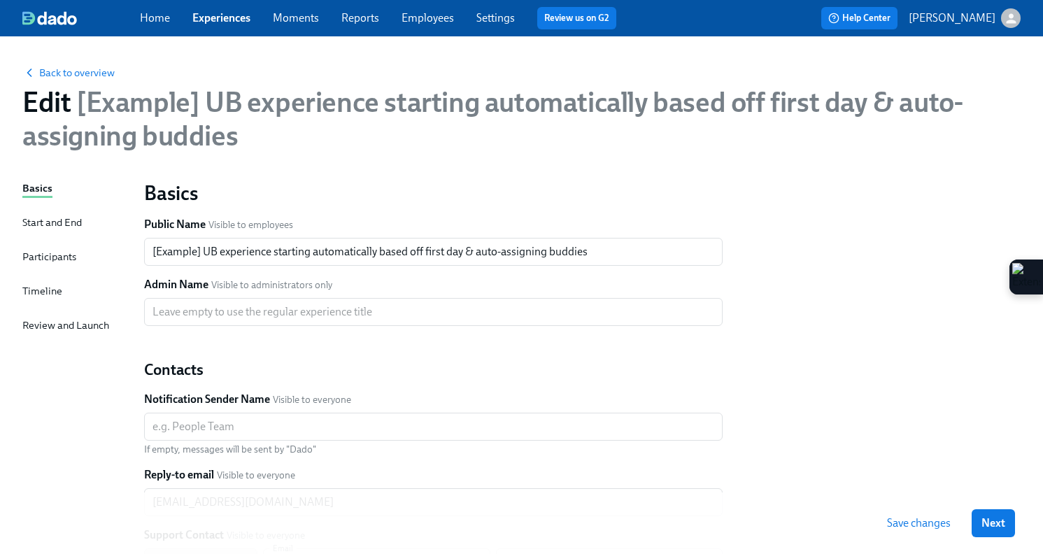
click at [50, 287] on div "Timeline" at bounding box center [42, 290] width 40 height 15
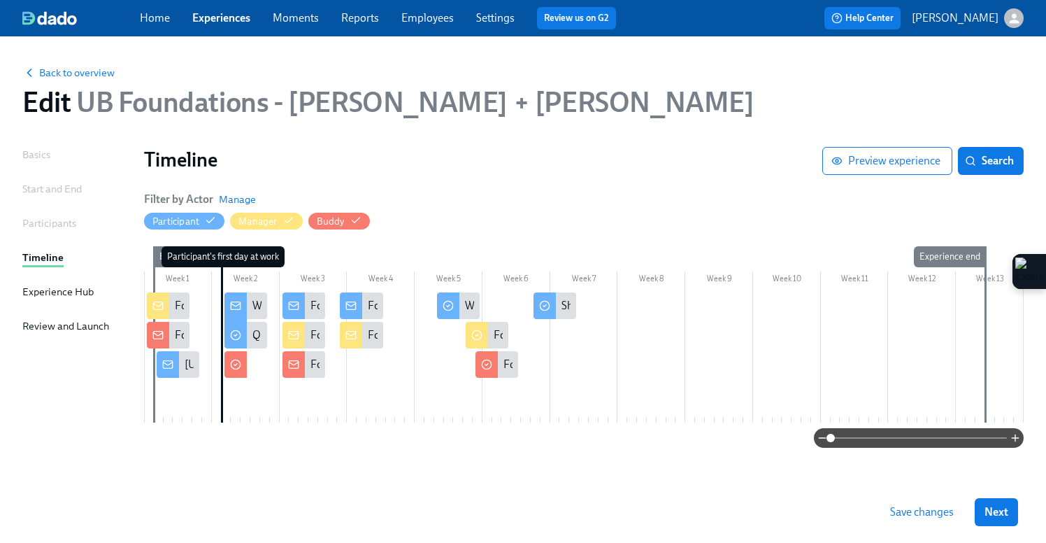
click at [891, 511] on span "Save changes" at bounding box center [922, 512] width 64 height 14
